Goal: Book appointment/travel/reservation

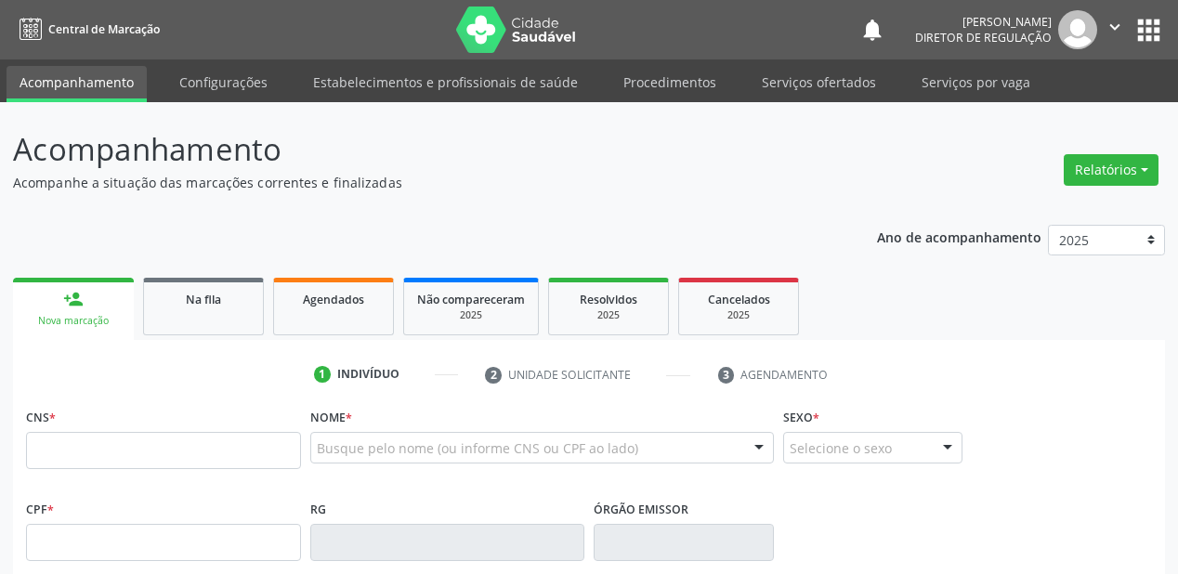
scroll to position [326, 0]
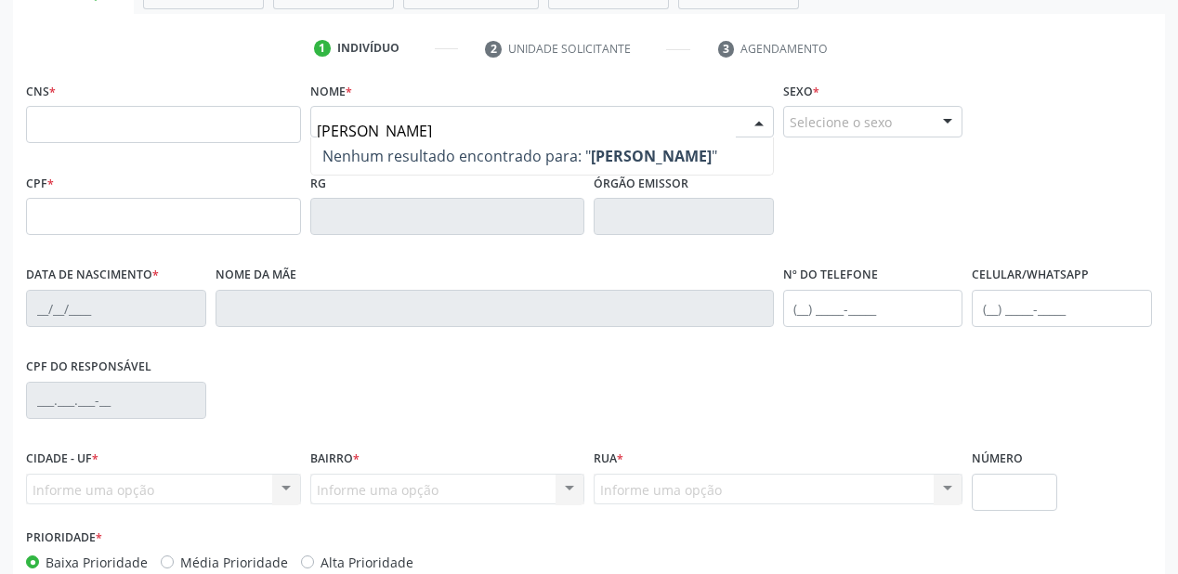
type input "[PERSON_NAME]"
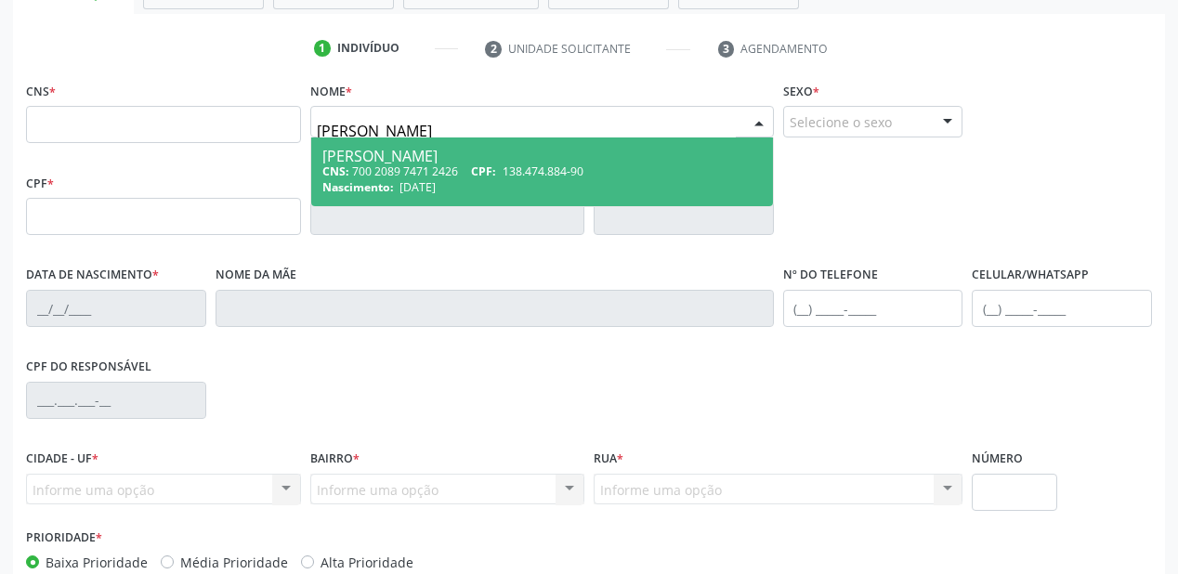
click at [474, 170] on div "CNS: 700 2089 7471 2426 CPF: 138.474.884-90" at bounding box center [542, 172] width 440 height 16
type input "700 2089 7471 2426"
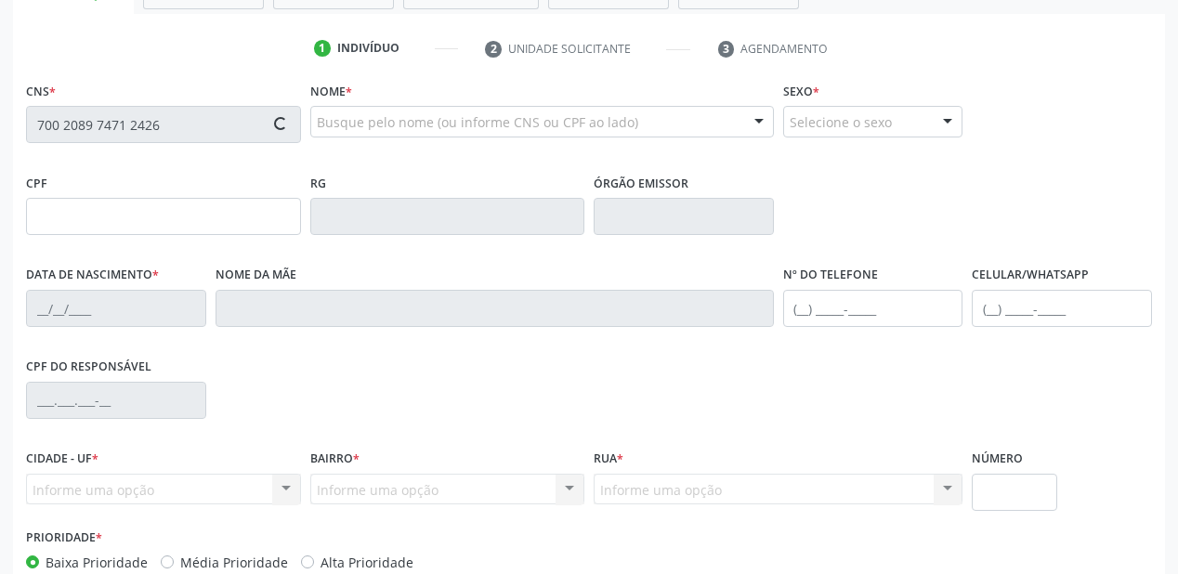
type input "138.474.884-90"
type input "[DATE]"
type input "[PERSON_NAME]"
type input "[PHONE_NUMBER]"
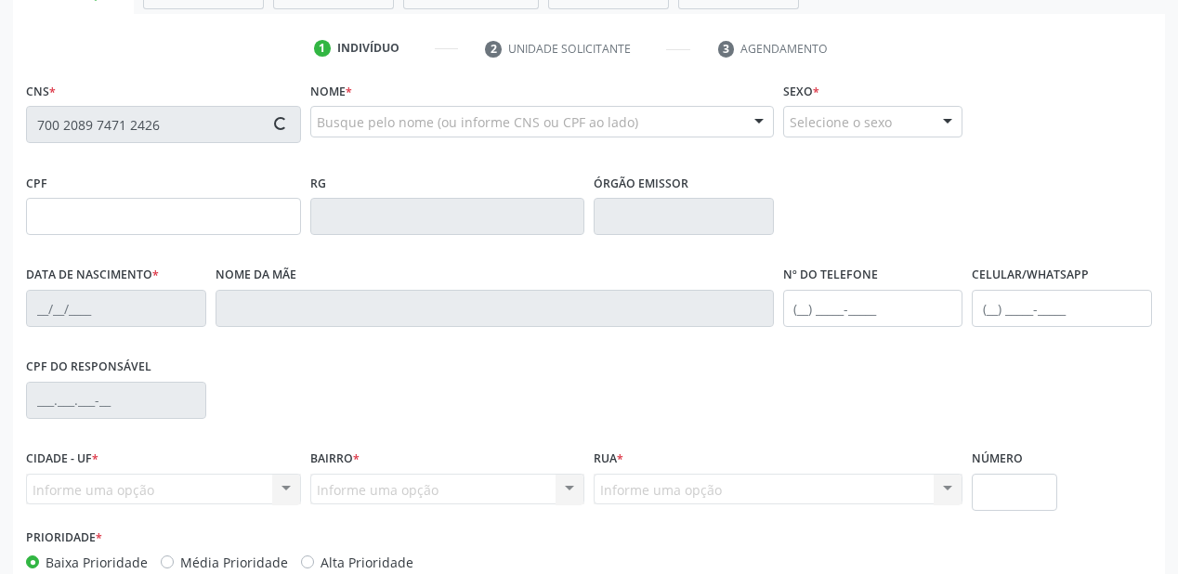
type input "094.780.454-40"
type input "S/N"
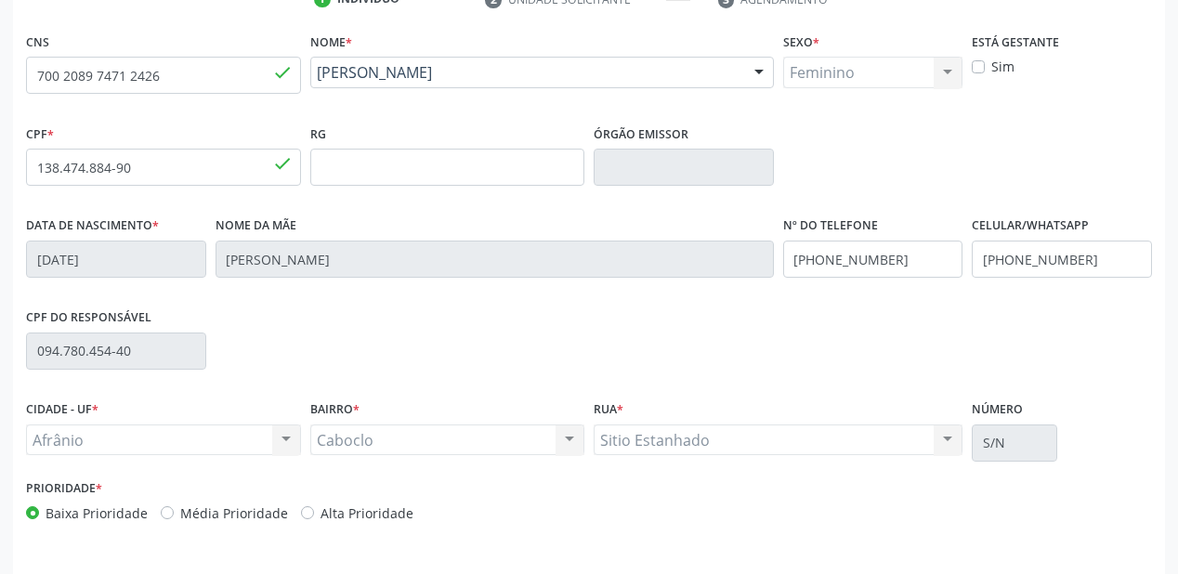
scroll to position [432, 0]
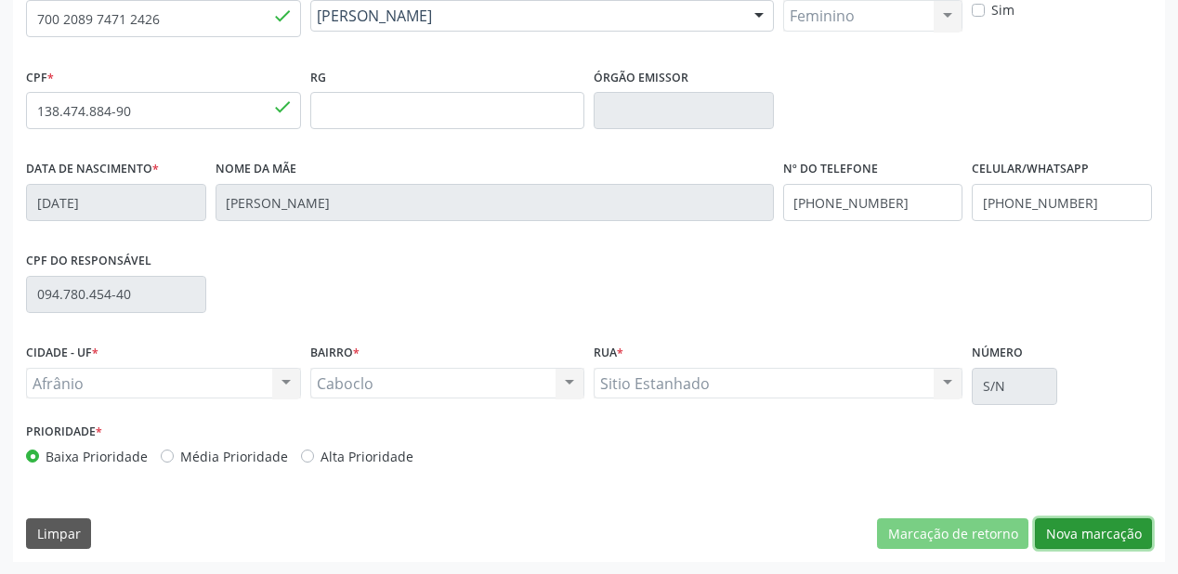
click at [1059, 533] on button "Nova marcação" at bounding box center [1093, 535] width 117 height 32
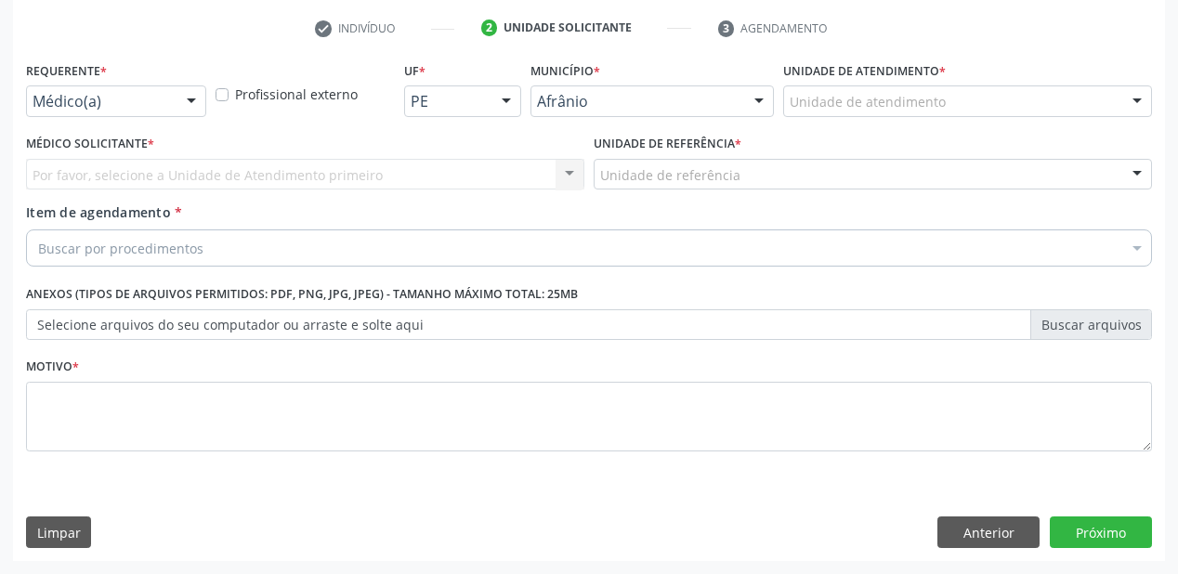
scroll to position [346, 0]
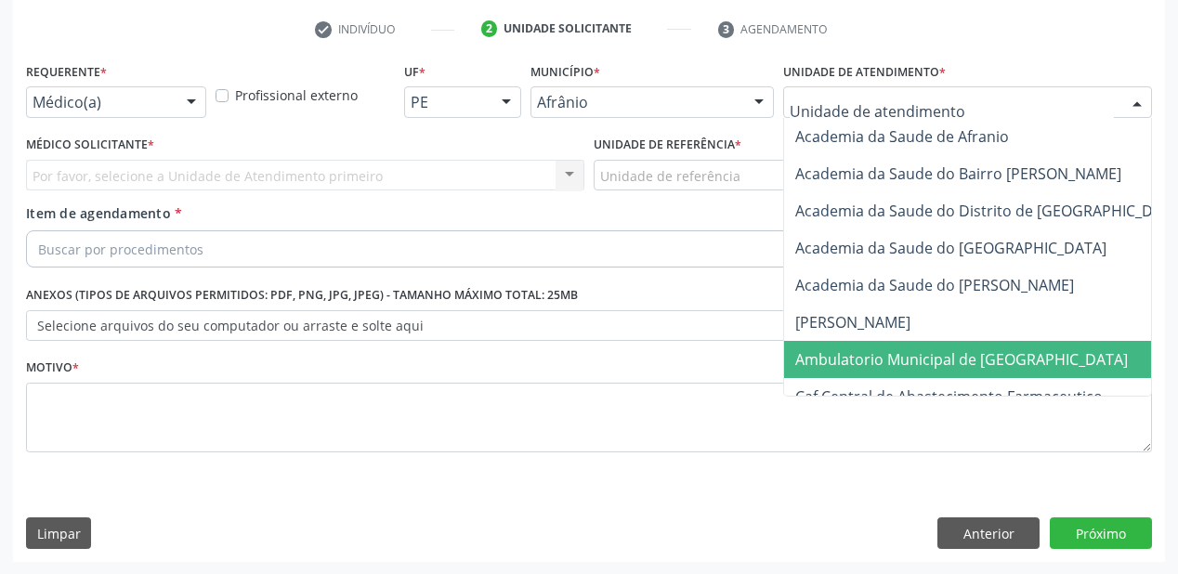
click at [848, 363] on span "Ambulatorio Municipal de [GEOGRAPHIC_DATA]" at bounding box center [961, 359] width 333 height 20
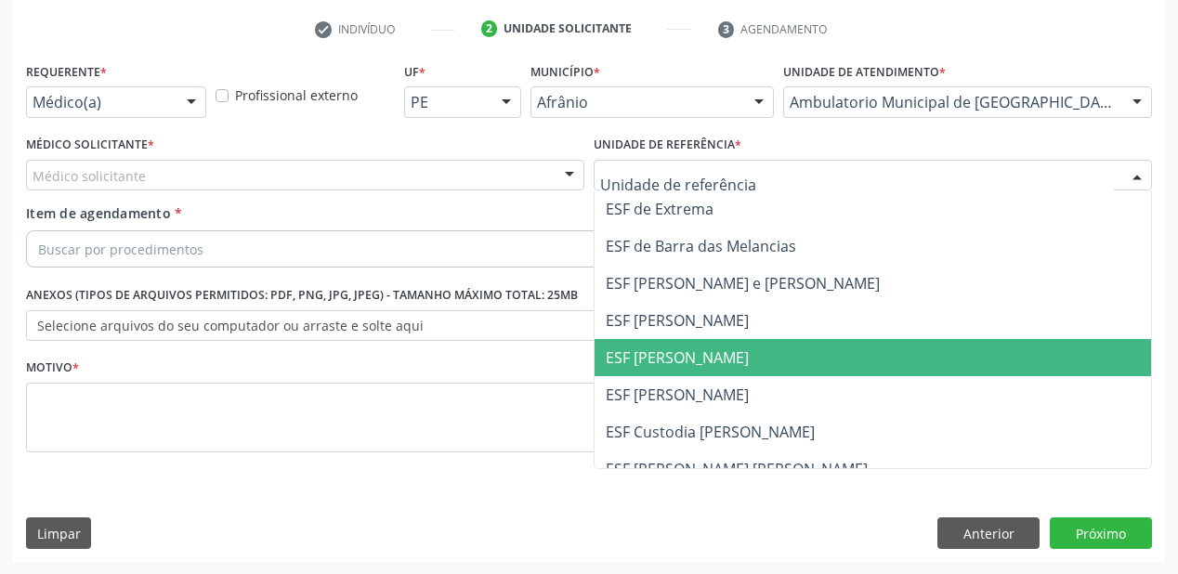
click at [661, 361] on span "ESF [PERSON_NAME]" at bounding box center [677, 358] width 143 height 20
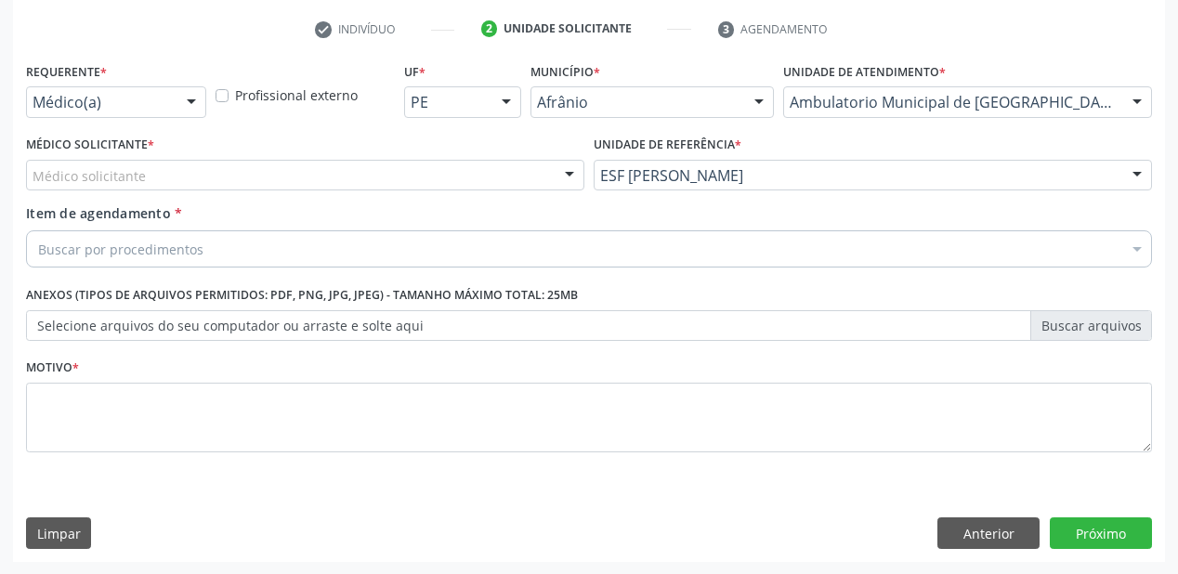
drag, startPoint x: 158, startPoint y: 177, endPoint x: 156, endPoint y: 201, distance: 24.2
click at [157, 179] on div "Médico solicitante" at bounding box center [305, 176] width 558 height 32
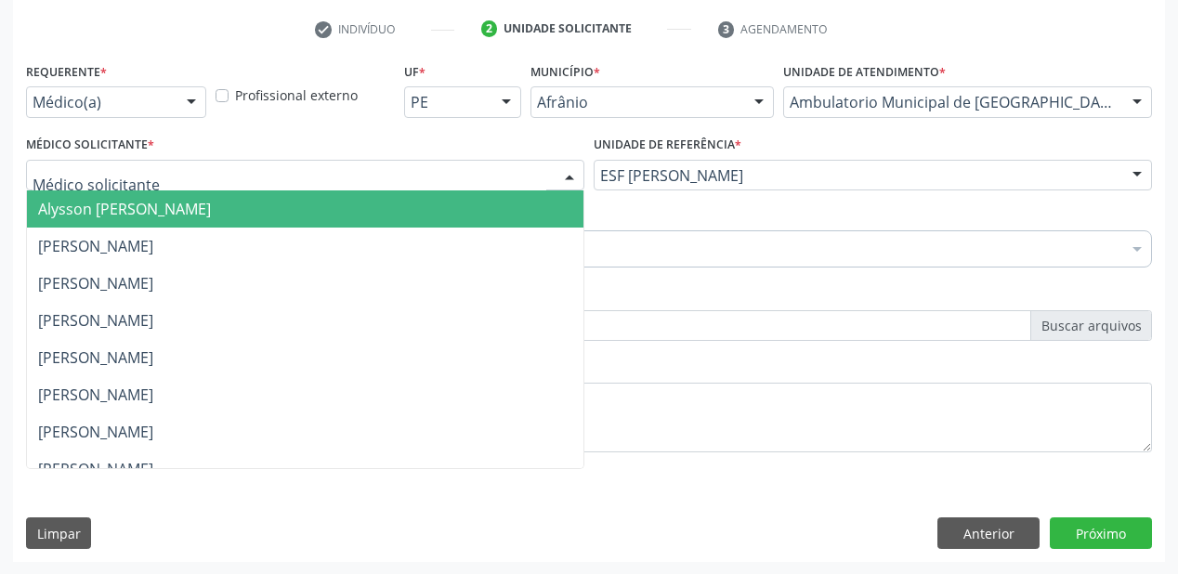
click at [156, 204] on span "Alysson [PERSON_NAME]" at bounding box center [124, 209] width 173 height 20
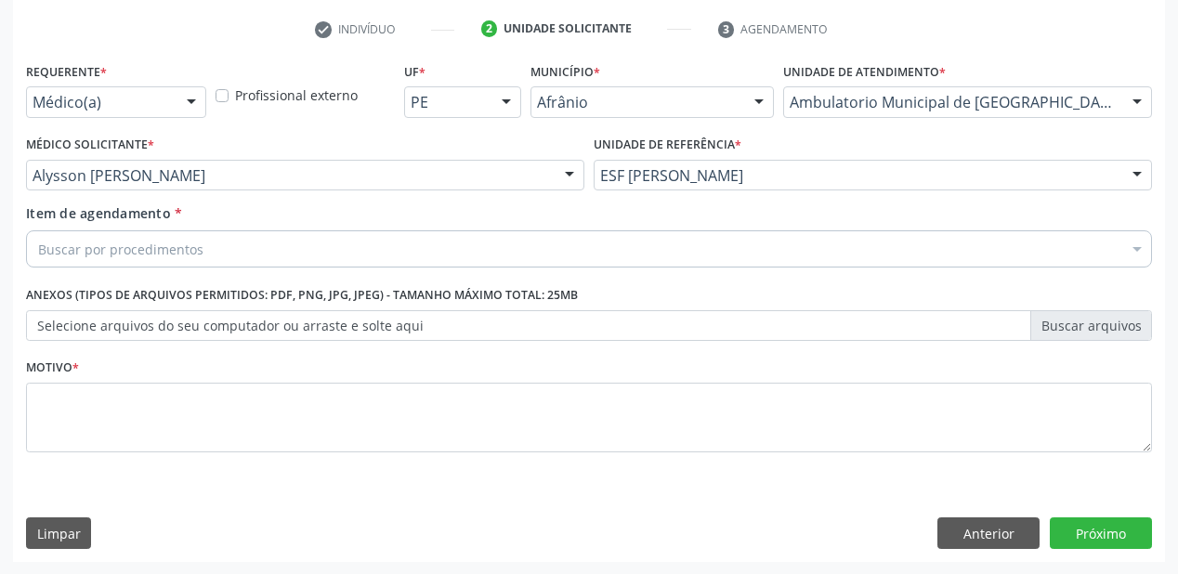
click at [160, 238] on div "Buscar por procedimentos" at bounding box center [589, 248] width 1126 height 37
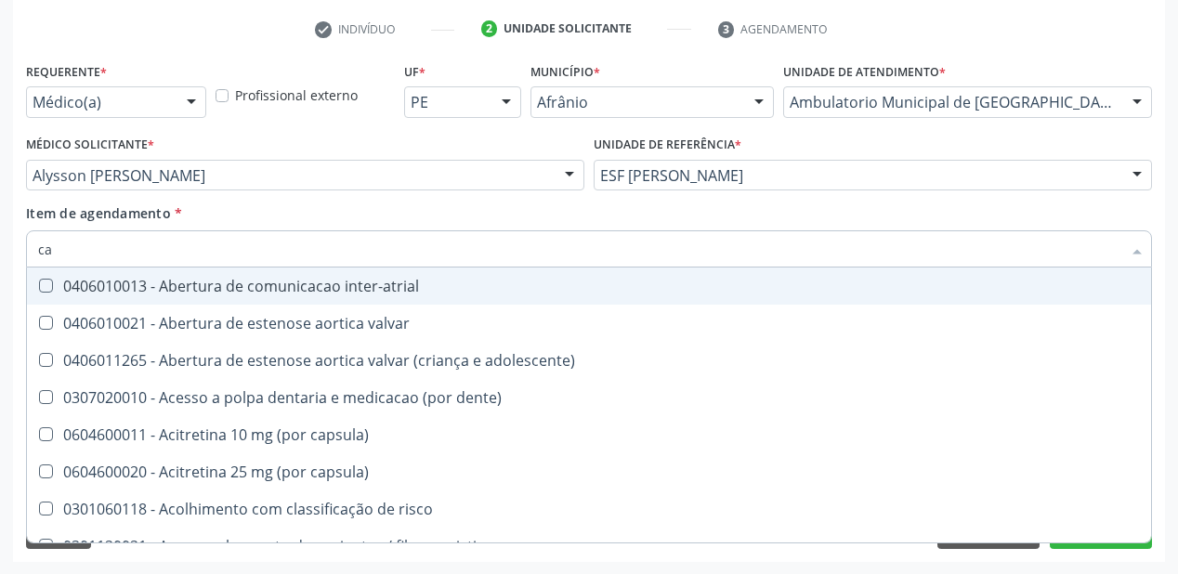
type input "c"
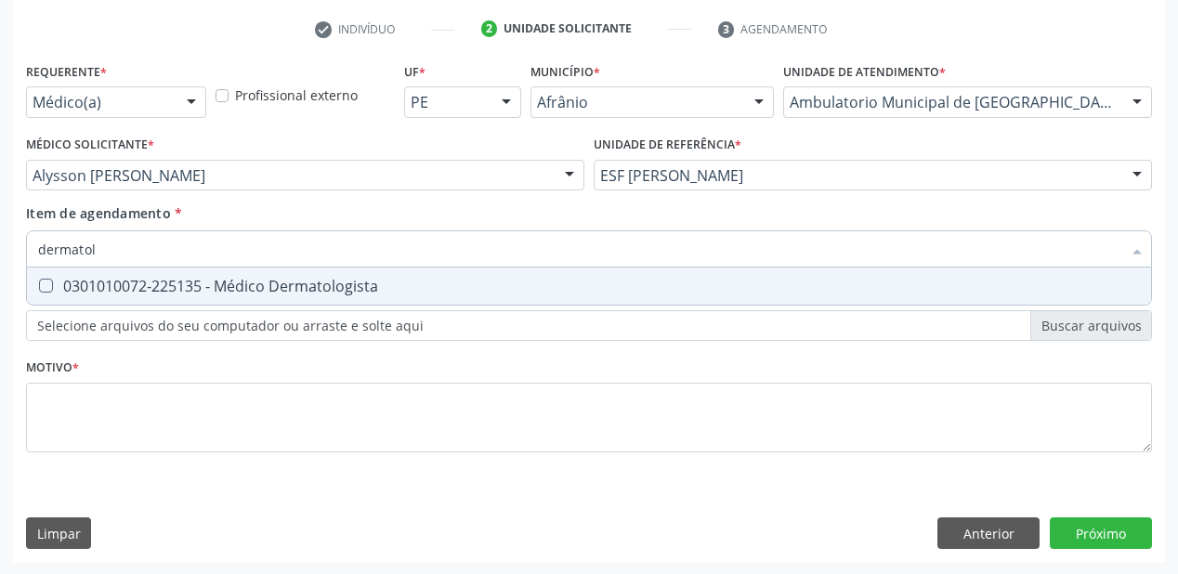
type input "dermatolo"
click at [166, 291] on div "0301010072-225135 - Médico Dermatologista" at bounding box center [589, 286] width 1102 height 15
checkbox Dermatologista "true"
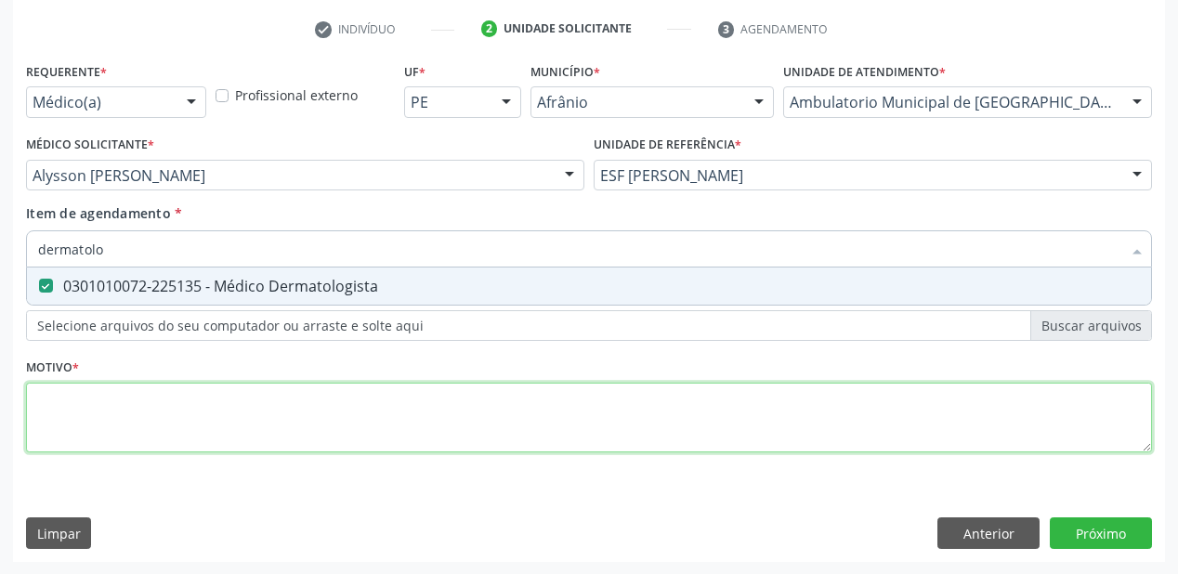
click at [117, 387] on div "Requerente * Médico(a) Médico(a) Enfermeiro(a) Paciente Nenhum resultado encont…" at bounding box center [589, 268] width 1126 height 421
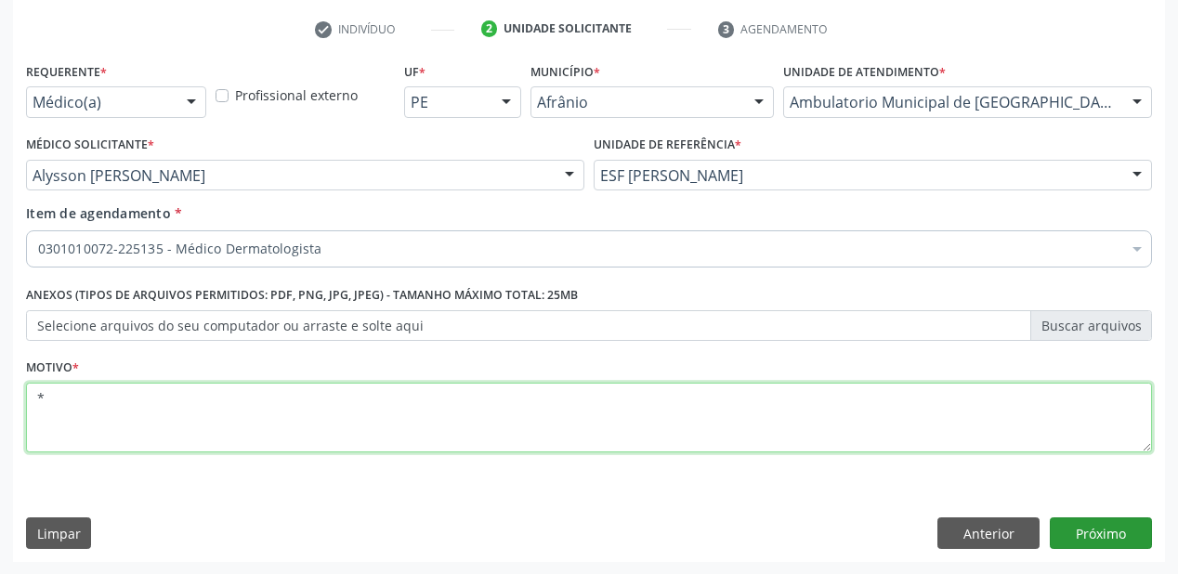
type textarea "*"
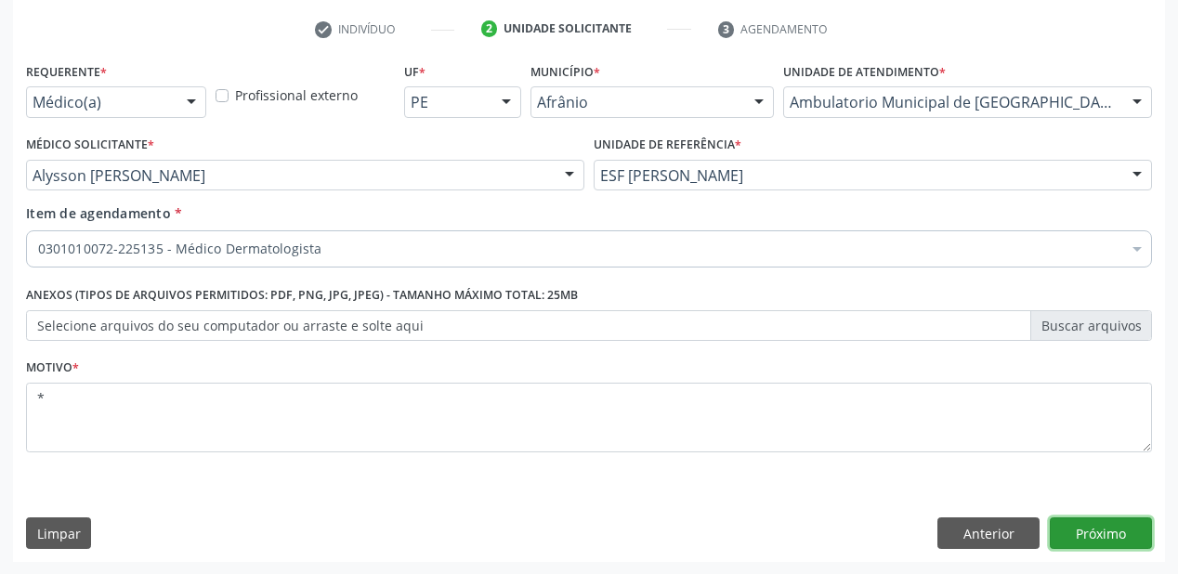
click at [1109, 522] on button "Próximo" at bounding box center [1101, 534] width 102 height 32
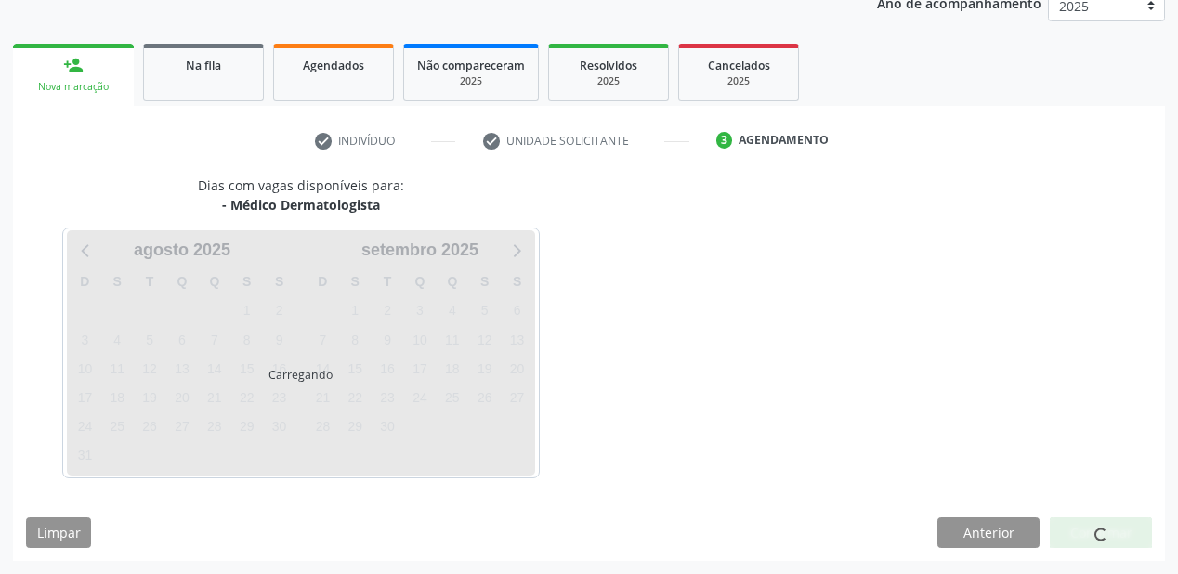
scroll to position [233, 0]
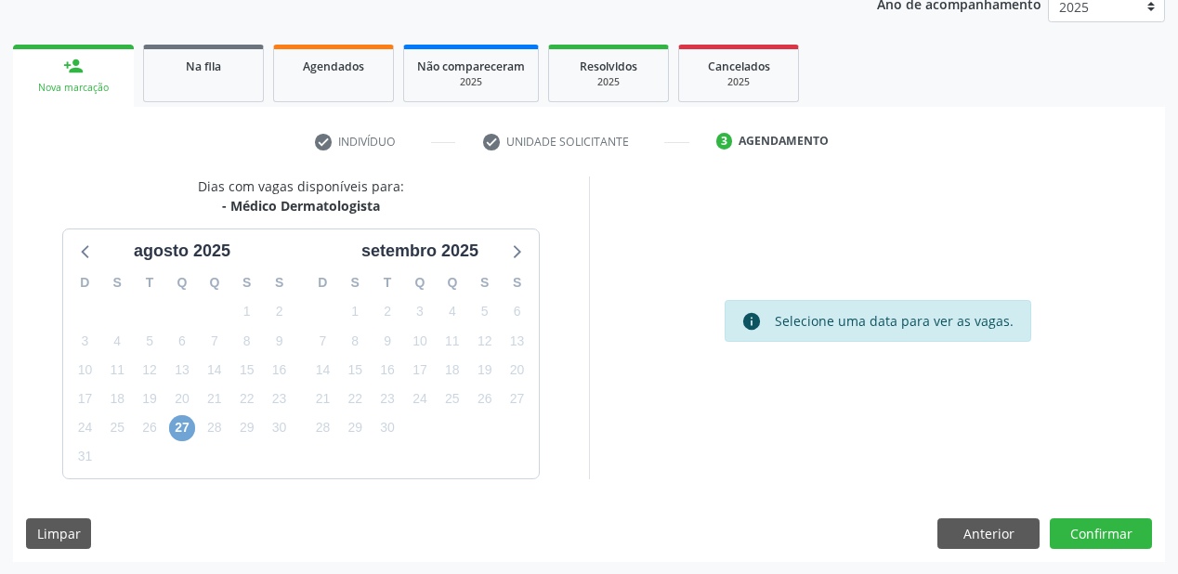
click at [178, 423] on span "27" at bounding box center [182, 428] width 26 height 26
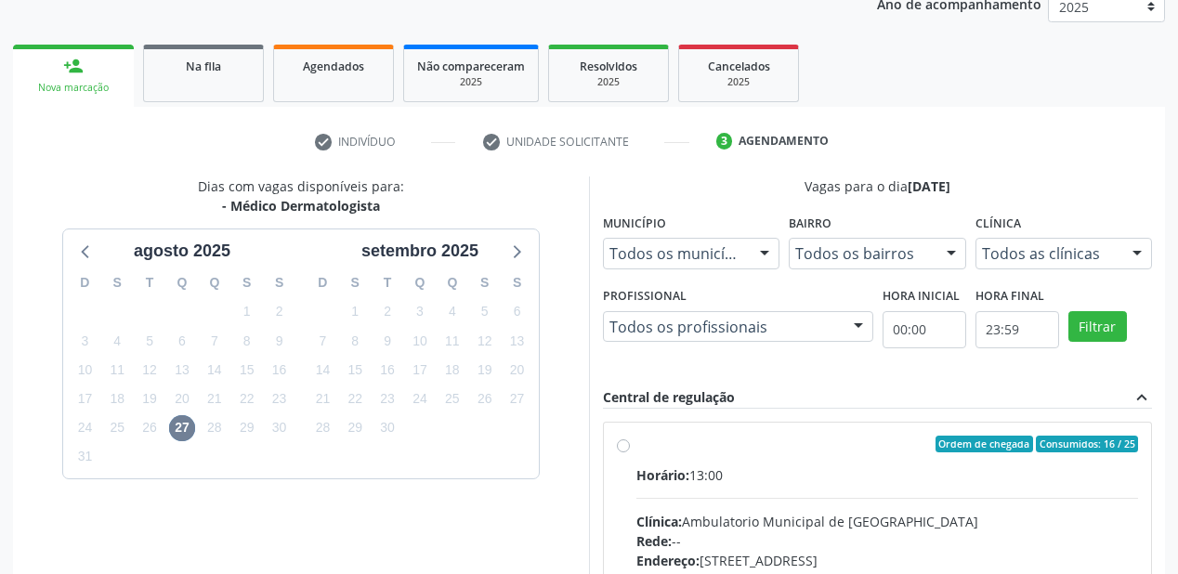
click at [922, 476] on div "Horário: 13:00" at bounding box center [888, 476] width 502 height 20
click at [630, 453] on input "Ordem de chegada Consumidos: 16 / 25 Horário: 13:00 Clínica: Ambulatorio Munici…" at bounding box center [623, 444] width 13 height 17
radio input "true"
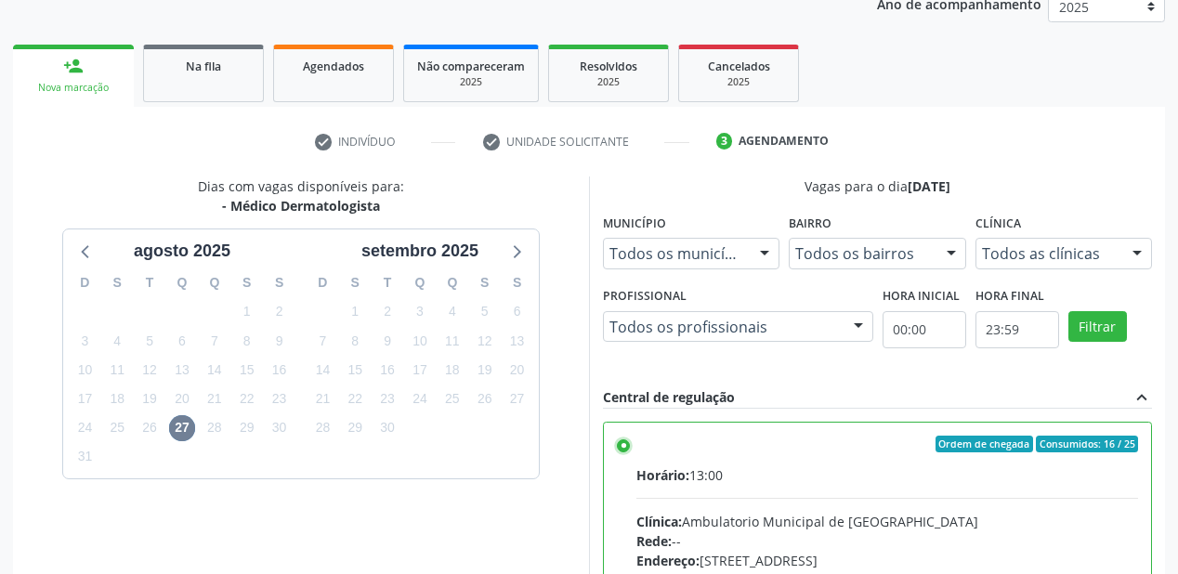
scroll to position [91, 0]
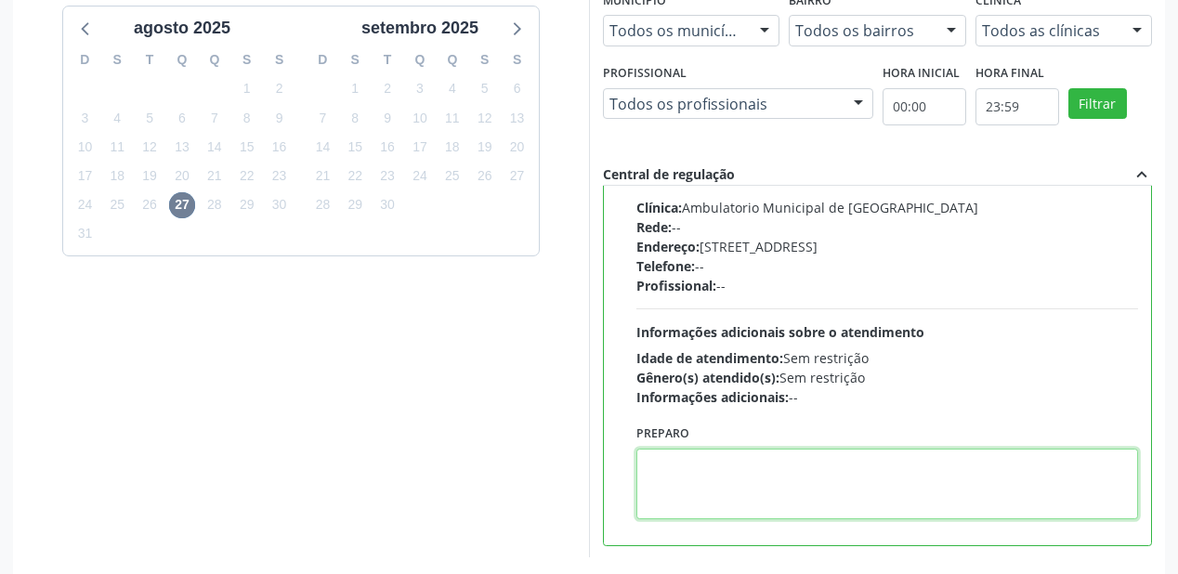
click at [700, 468] on textarea at bounding box center [888, 484] width 502 height 71
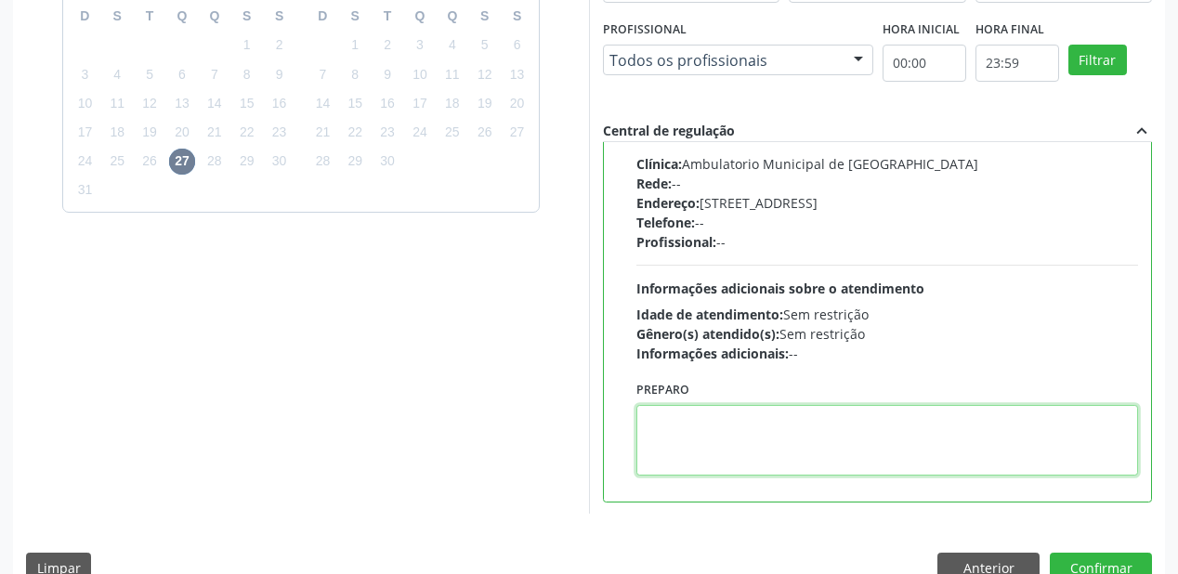
scroll to position [535, 0]
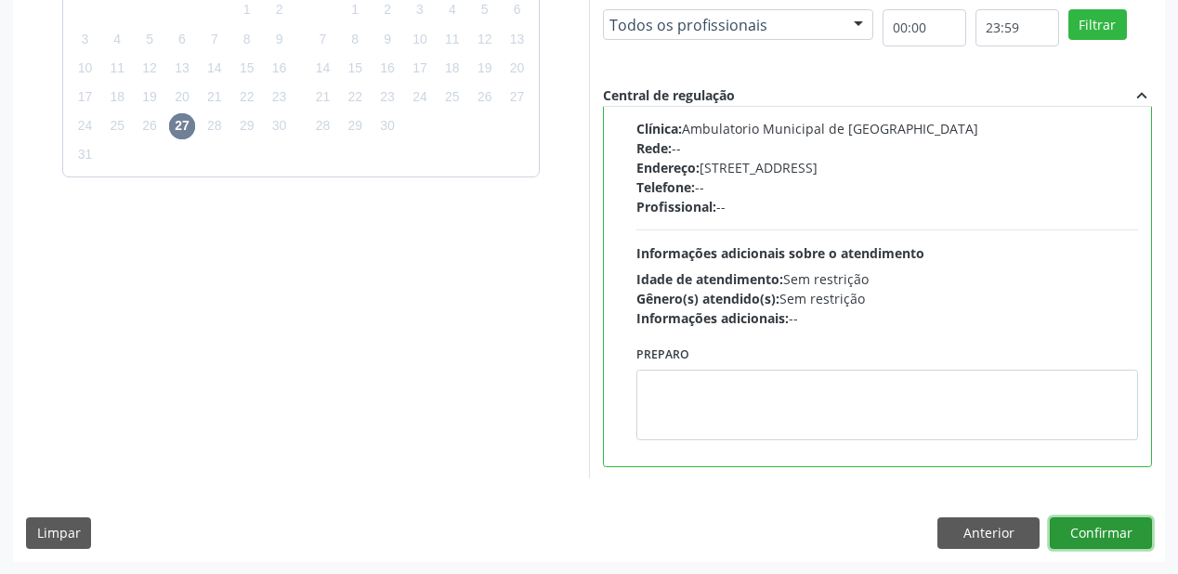
click at [1074, 525] on button "Confirmar" at bounding box center [1101, 534] width 102 height 32
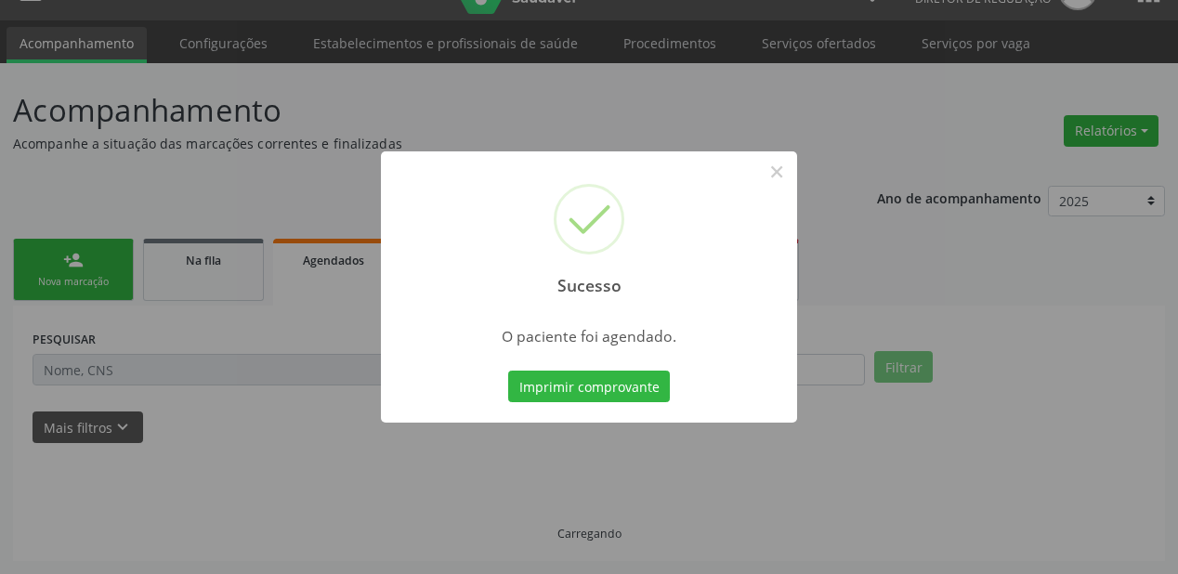
scroll to position [37, 0]
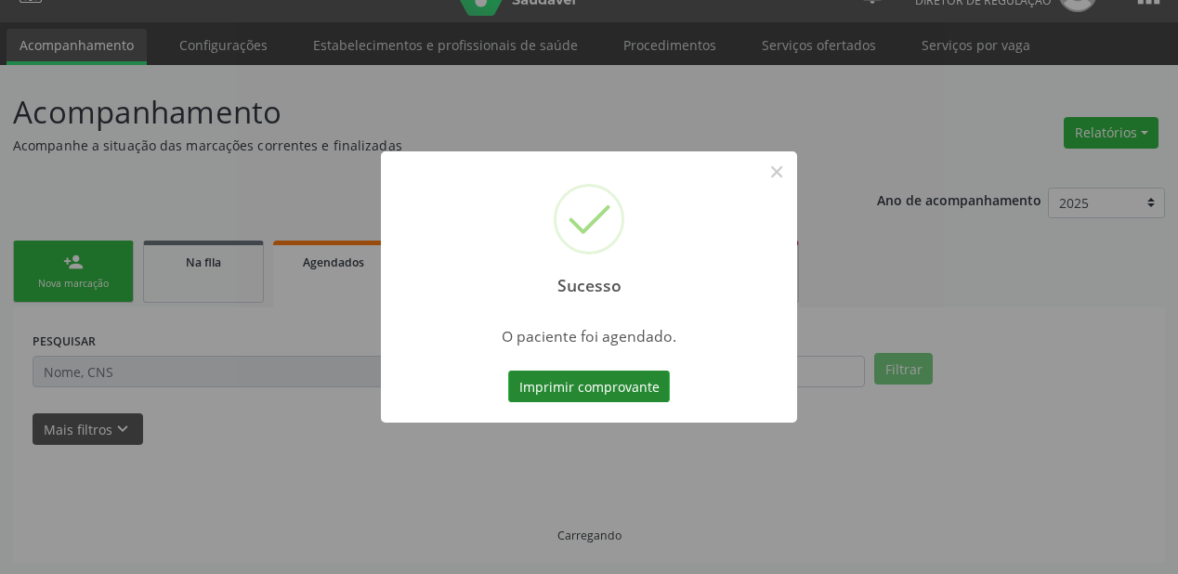
click at [608, 394] on button "Imprimir comprovante" at bounding box center [589, 387] width 162 height 32
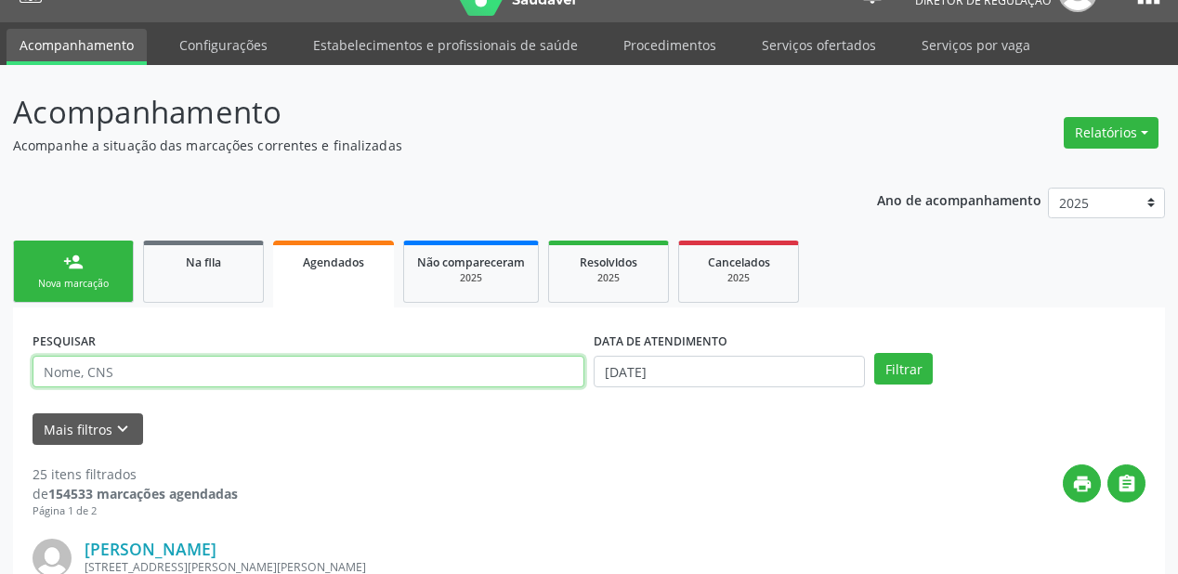
click at [134, 378] on input "text" at bounding box center [309, 372] width 552 height 32
type input "[PERSON_NAME] de"
click at [210, 294] on link "Na fila" at bounding box center [203, 272] width 121 height 62
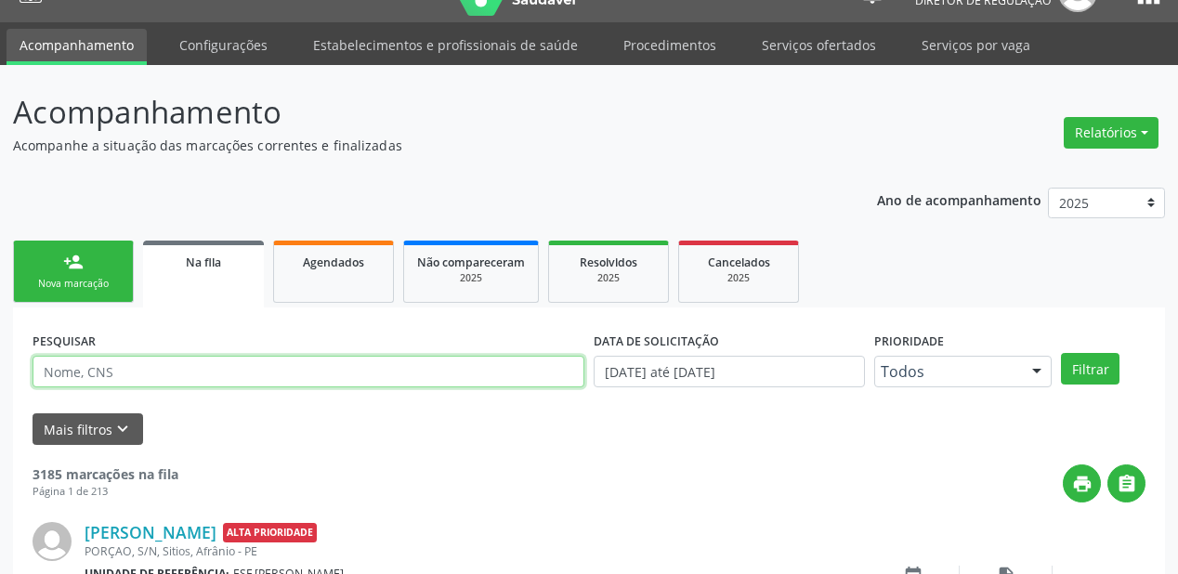
click at [158, 367] on input "text" at bounding box center [309, 372] width 552 height 32
click at [116, 372] on input "[PERSON_NAME] de" at bounding box center [309, 372] width 552 height 32
click at [162, 368] on input "[PERSON_NAME] de" at bounding box center [309, 372] width 552 height 32
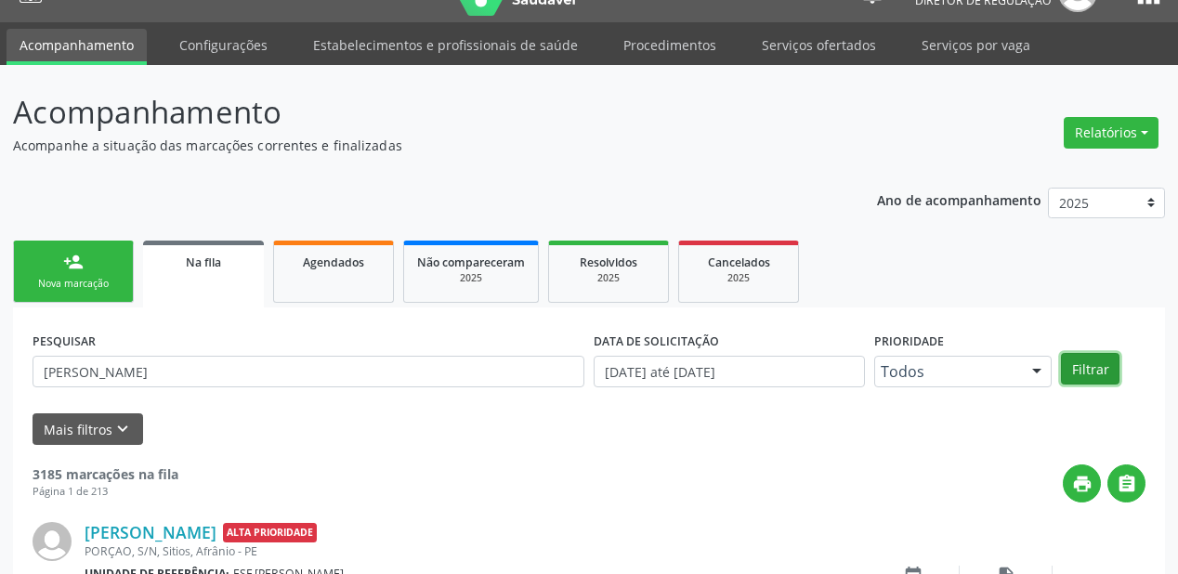
click at [1087, 364] on button "Filtrar" at bounding box center [1090, 369] width 59 height 32
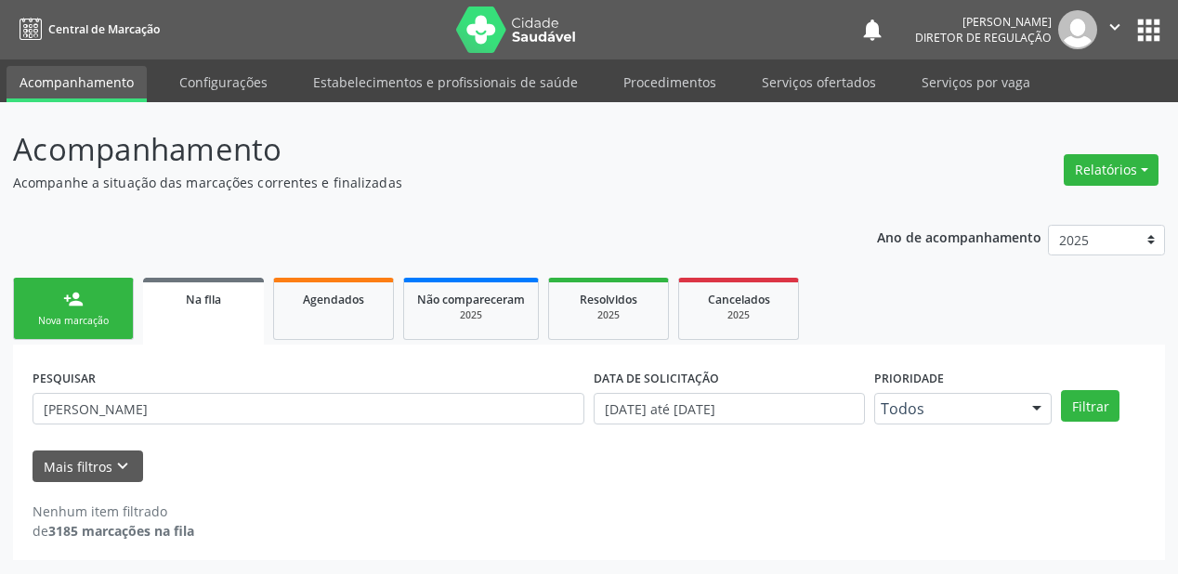
scroll to position [0, 0]
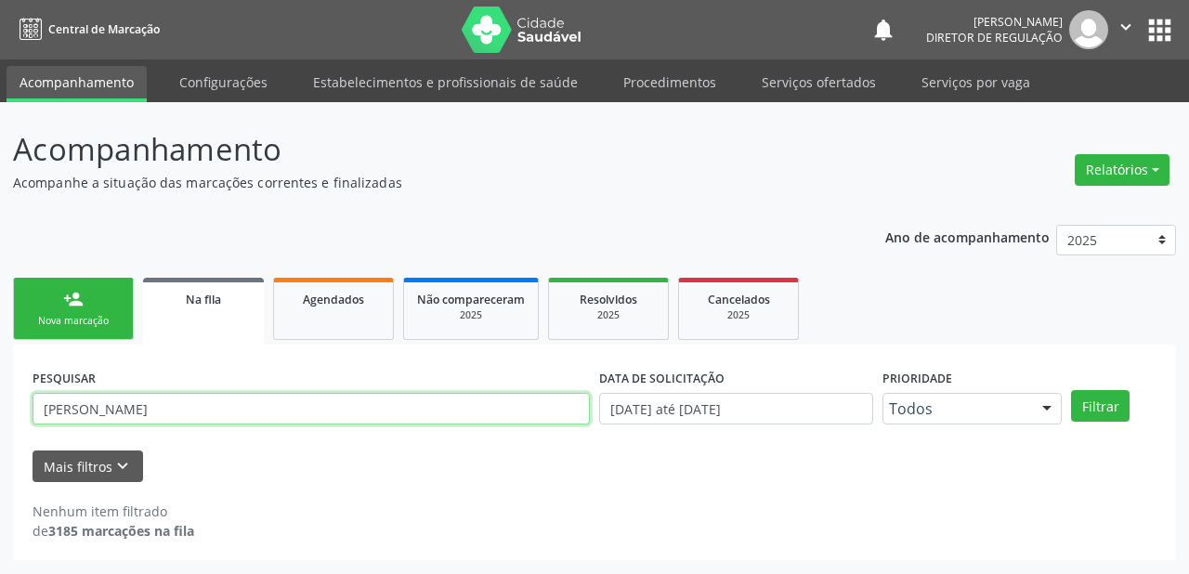
click at [222, 407] on input "[PERSON_NAME]" at bounding box center [312, 409] width 558 height 32
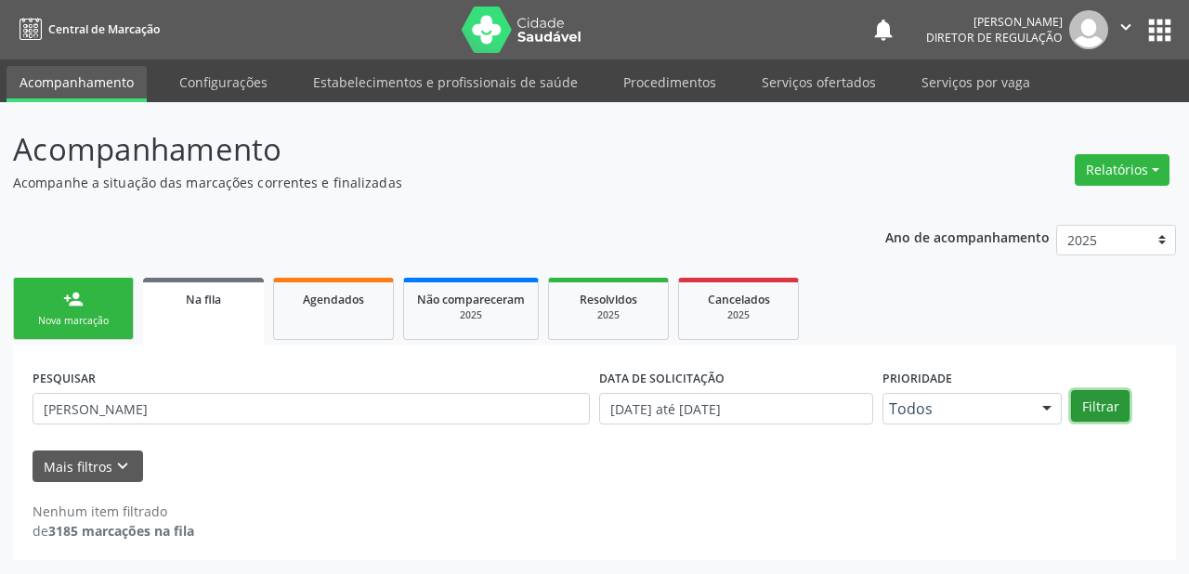
click at [1087, 400] on button "Filtrar" at bounding box center [1100, 406] width 59 height 32
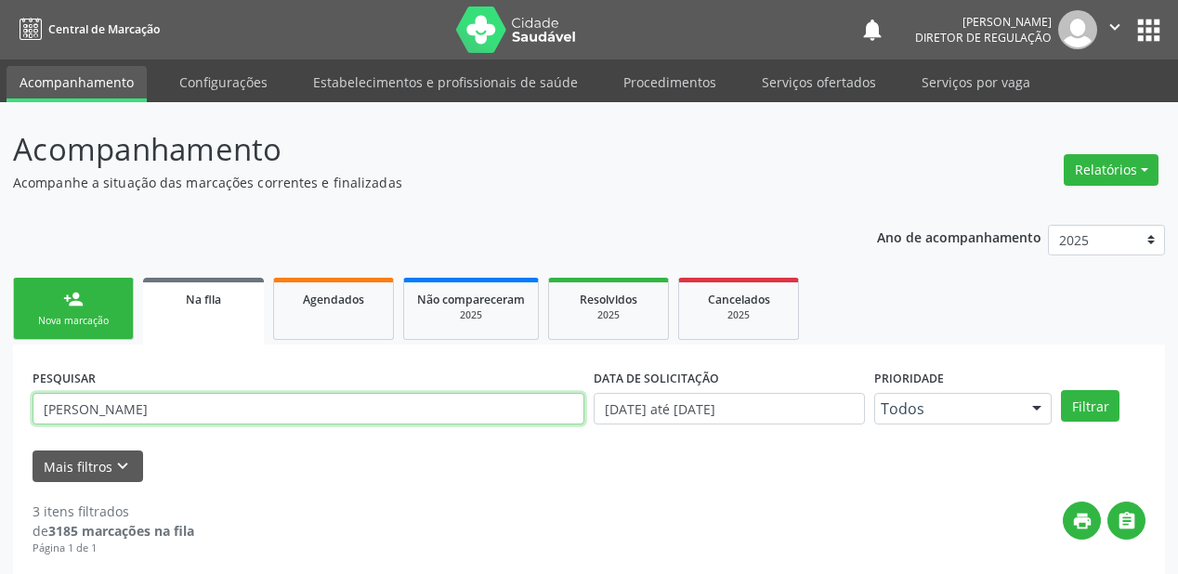
click at [108, 408] on input "[PERSON_NAME]" at bounding box center [309, 409] width 552 height 32
type input "m"
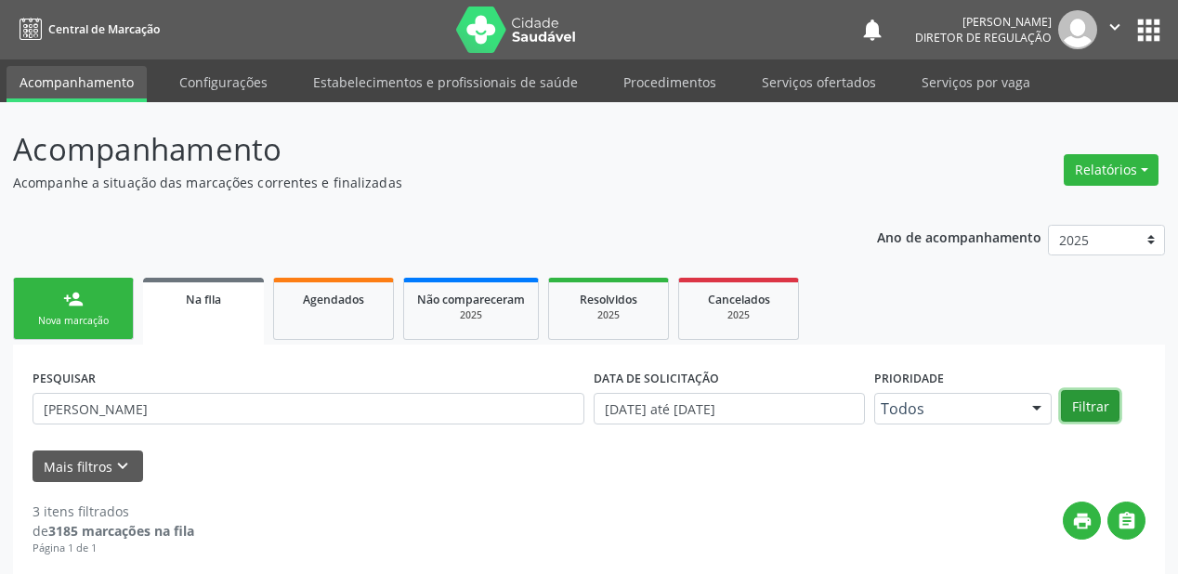
click at [1100, 411] on button "Filtrar" at bounding box center [1090, 406] width 59 height 32
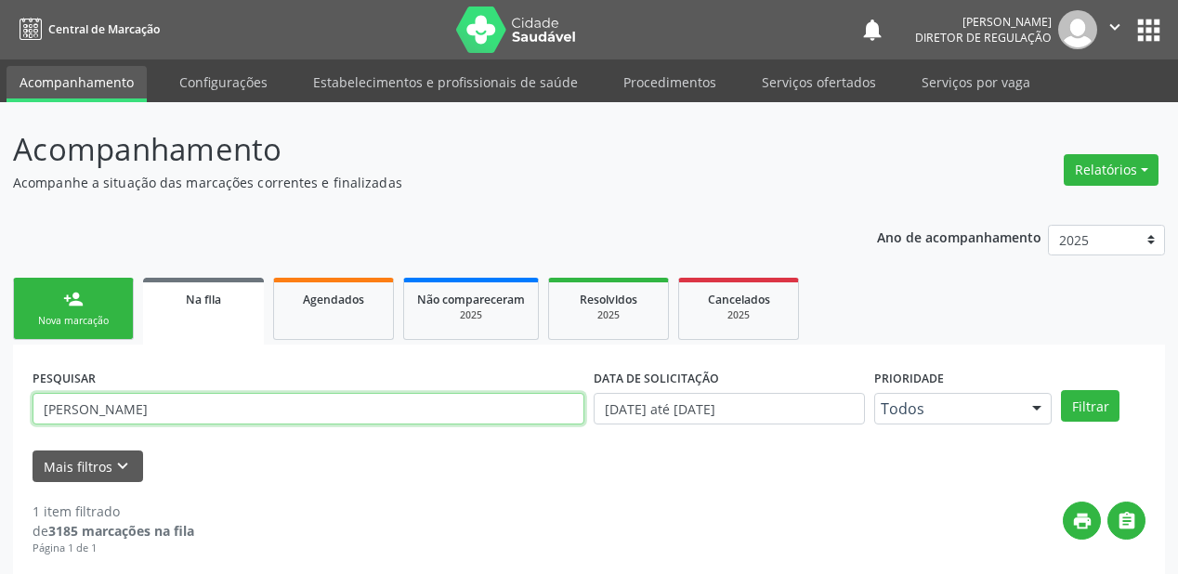
click at [188, 410] on input "[PERSON_NAME]" at bounding box center [309, 409] width 552 height 32
type input "l"
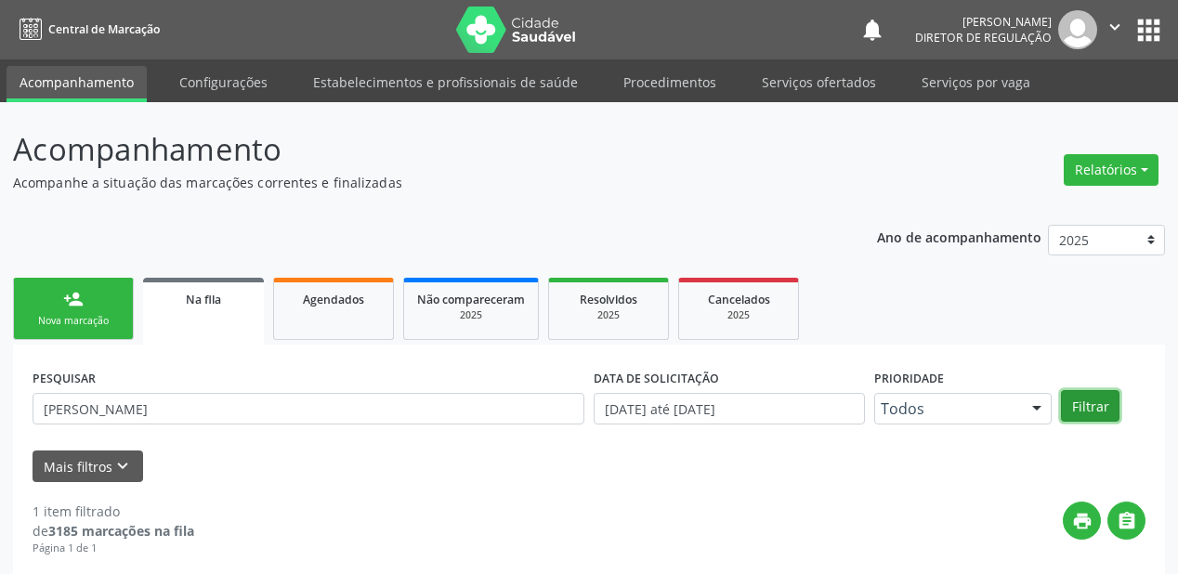
click at [1085, 401] on button "Filtrar" at bounding box center [1090, 406] width 59 height 32
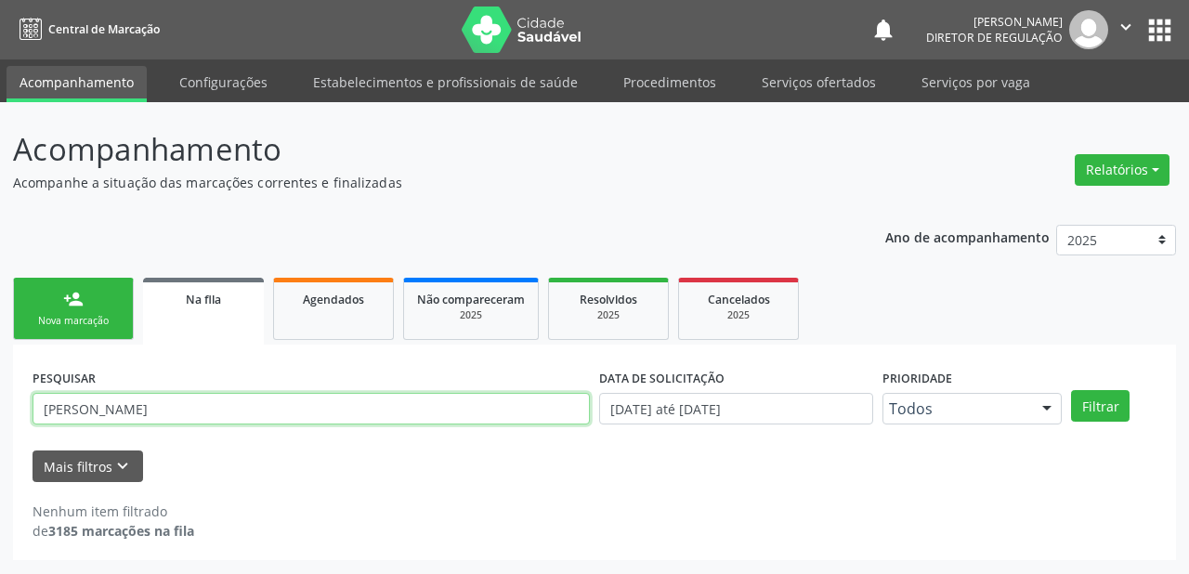
click at [171, 415] on input "[PERSON_NAME]" at bounding box center [312, 409] width 558 height 32
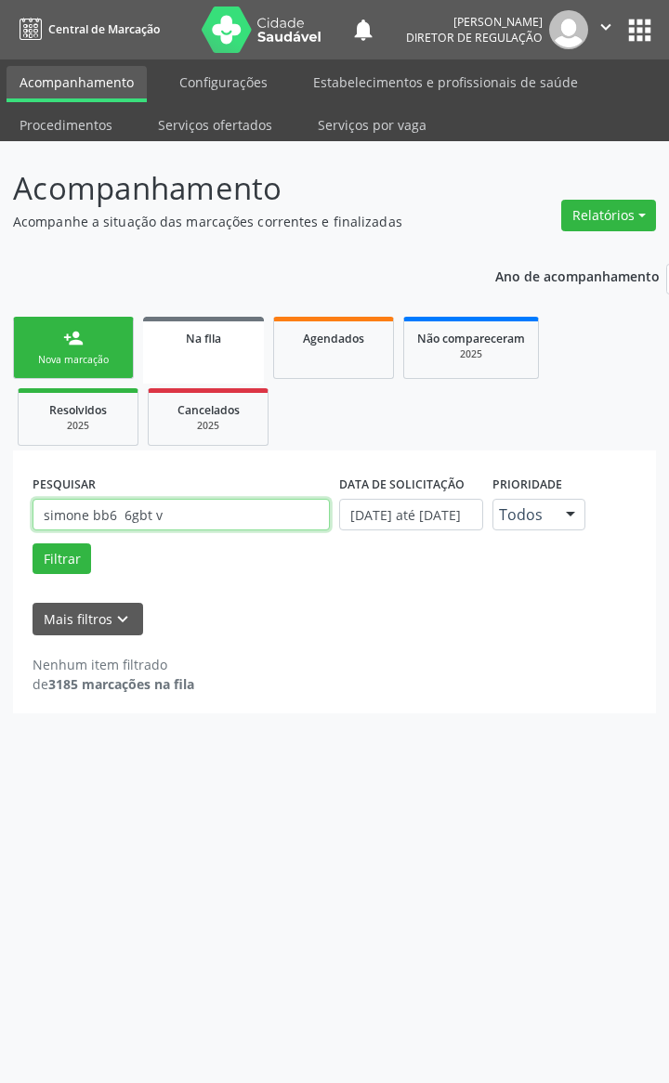
type input "simone bb6 6gbt v"
drag, startPoint x: 335, startPoint y: 530, endPoint x: 567, endPoint y: 669, distance: 270.9
click at [567, 573] on div "Mais filtros keyboard_arrow_down" at bounding box center [334, 619] width 613 height 33
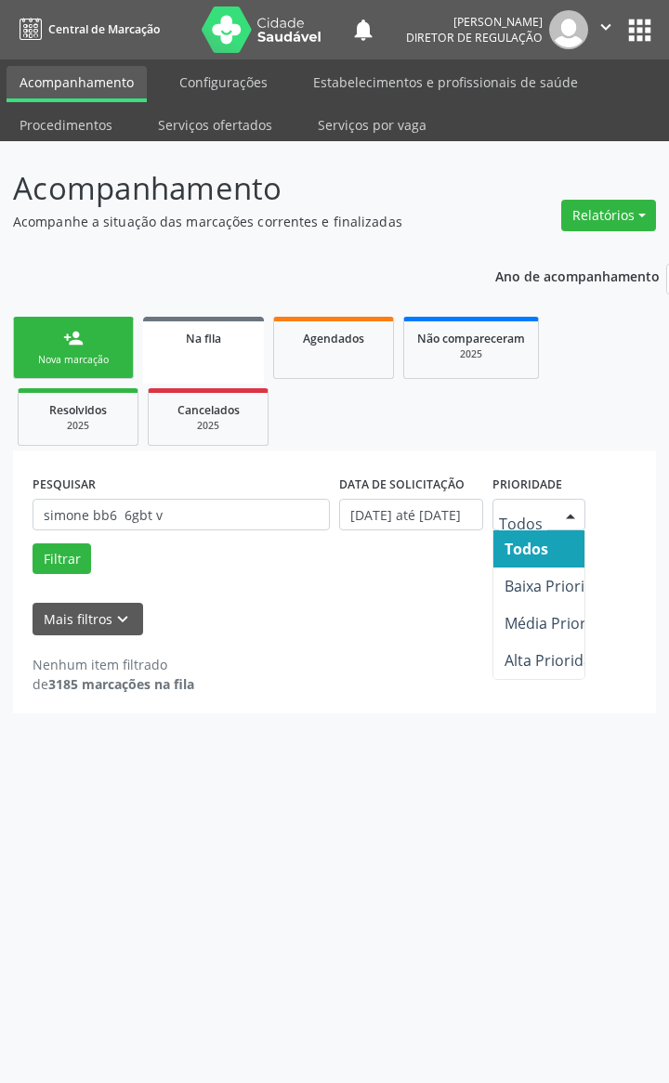
click at [5, 573] on div "Acompanhamento Acompanhe a situação das marcações correntes e finalizadas Relat…" at bounding box center [334, 612] width 669 height 942
